Goal: Transaction & Acquisition: Book appointment/travel/reservation

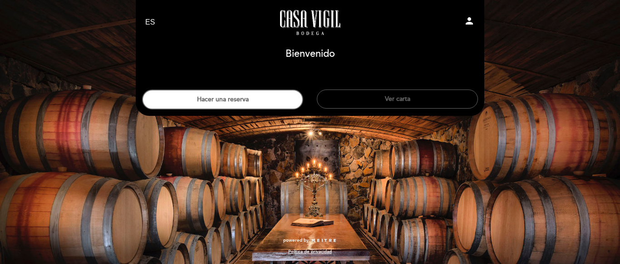
select select "es"
click at [393, 99] on button "Ver carta" at bounding box center [397, 98] width 161 height 19
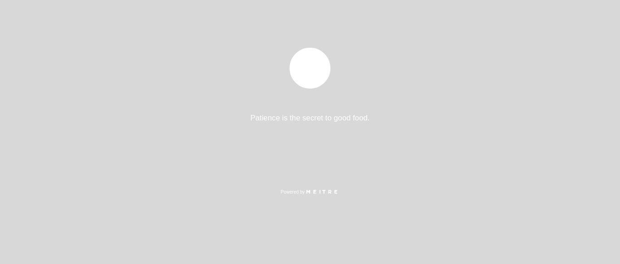
select select "es"
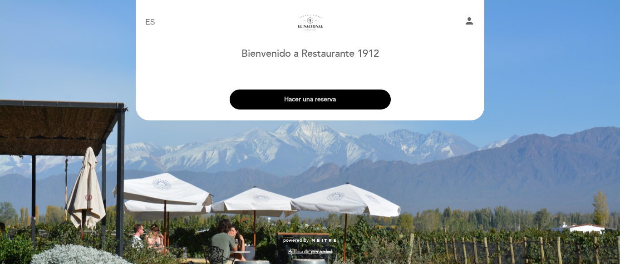
click at [300, 101] on button "Hacer una reserva" at bounding box center [310, 99] width 161 height 20
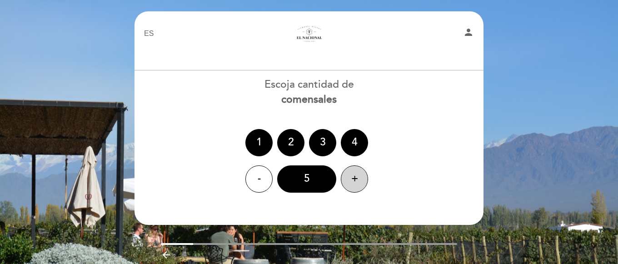
click at [358, 181] on div "+" at bounding box center [354, 178] width 27 height 27
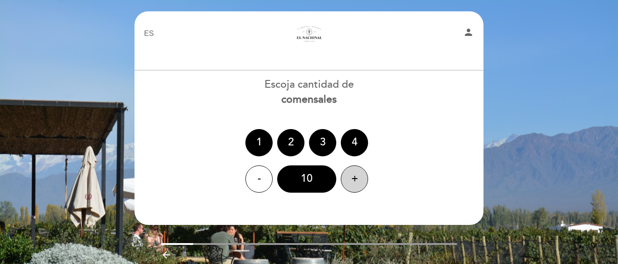
click at [358, 181] on div "+" at bounding box center [354, 178] width 27 height 27
click at [253, 174] on div "-" at bounding box center [258, 178] width 27 height 27
click at [300, 181] on div "10" at bounding box center [306, 178] width 59 height 27
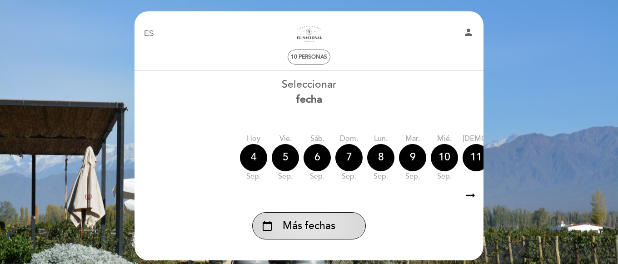
click at [298, 219] on span "Más fechas" at bounding box center [308, 225] width 53 height 15
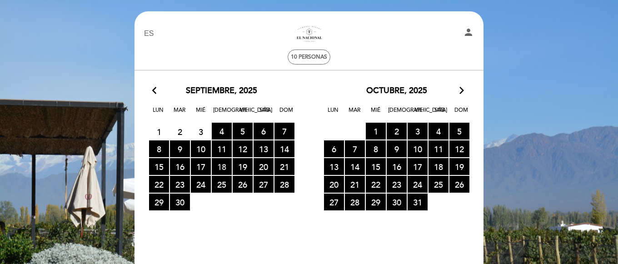
click at [223, 167] on span "18 RESERVAS DISPONIBLES" at bounding box center [222, 166] width 20 height 17
